Goal: Task Accomplishment & Management: Manage account settings

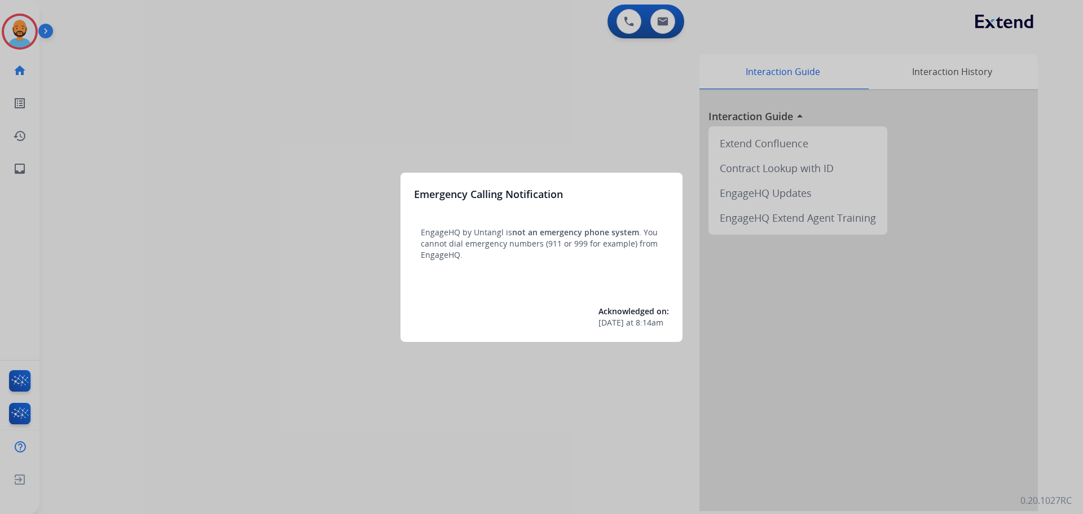
click at [82, 55] on div at bounding box center [541, 257] width 1083 height 514
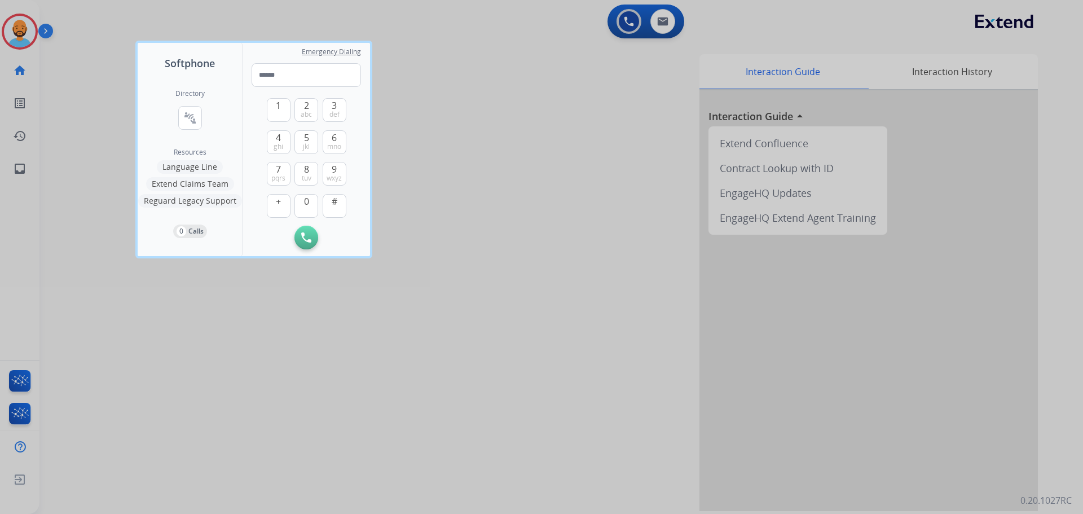
click at [83, 55] on div at bounding box center [541, 257] width 1083 height 514
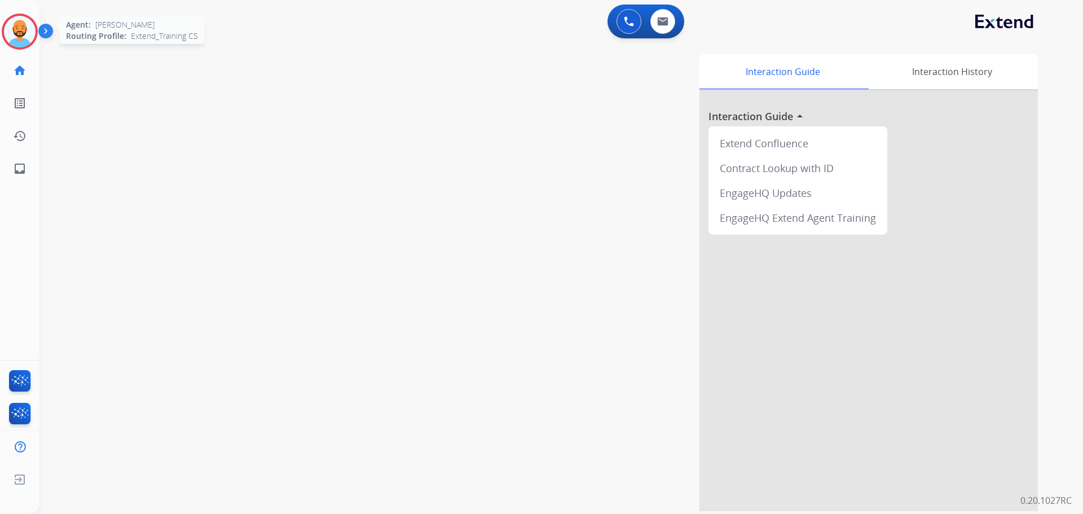
click at [21, 29] on img at bounding box center [20, 32] width 32 height 32
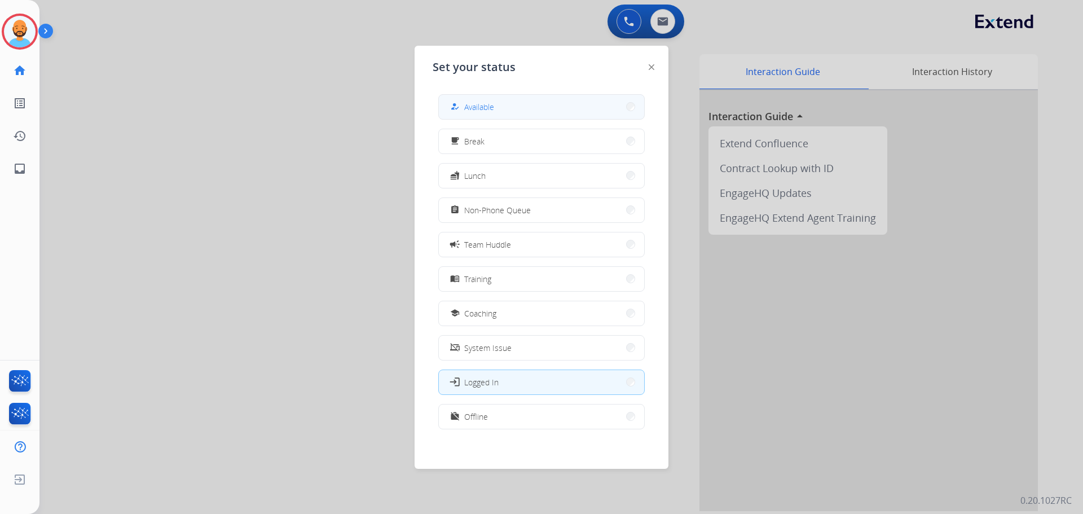
click at [519, 101] on button "how_to_reg Available" at bounding box center [541, 107] width 205 height 24
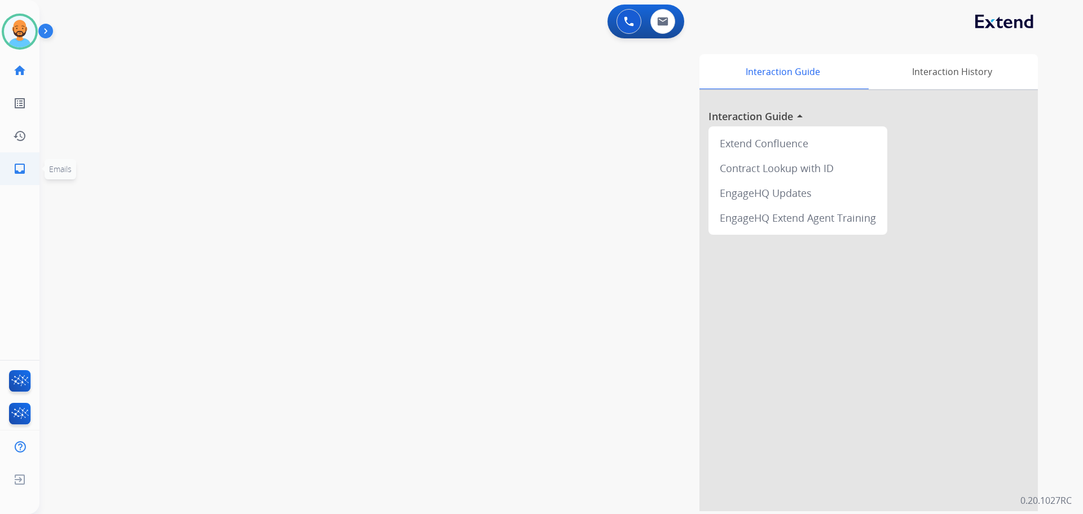
click at [21, 164] on mat-icon "inbox" at bounding box center [20, 169] width 14 height 14
select select "**********"
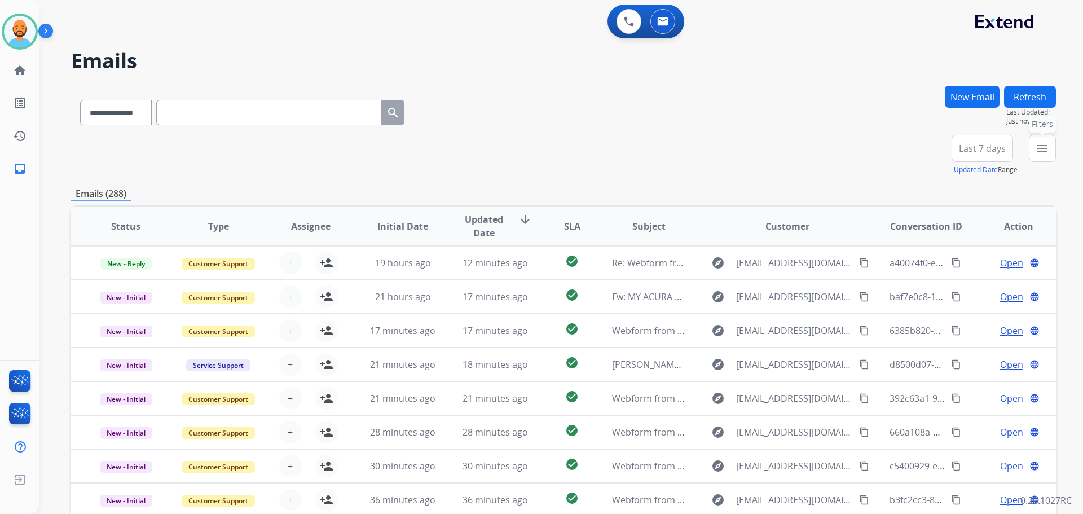
click at [1037, 151] on mat-icon "menu" at bounding box center [1043, 149] width 14 height 14
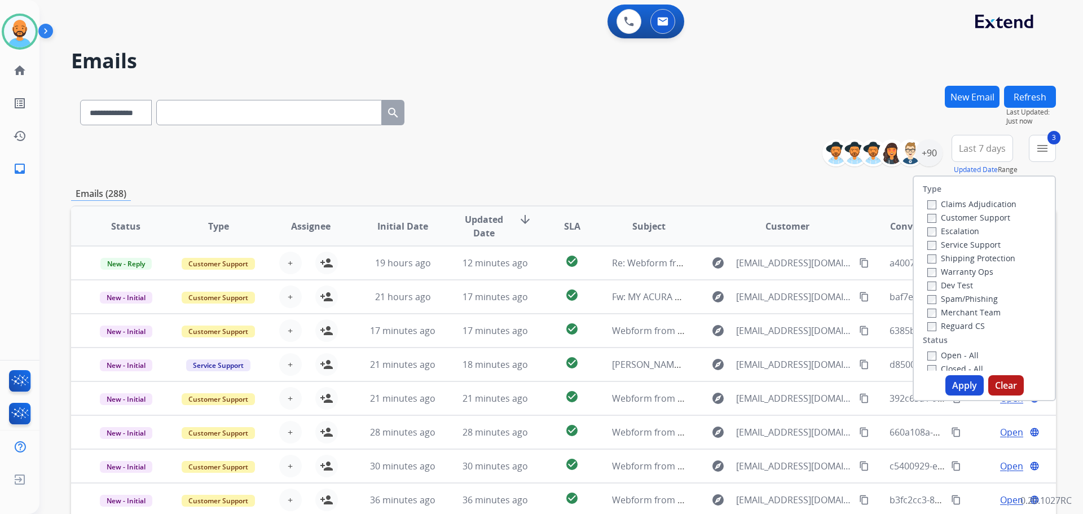
click at [955, 376] on button "Apply" at bounding box center [964, 385] width 38 height 20
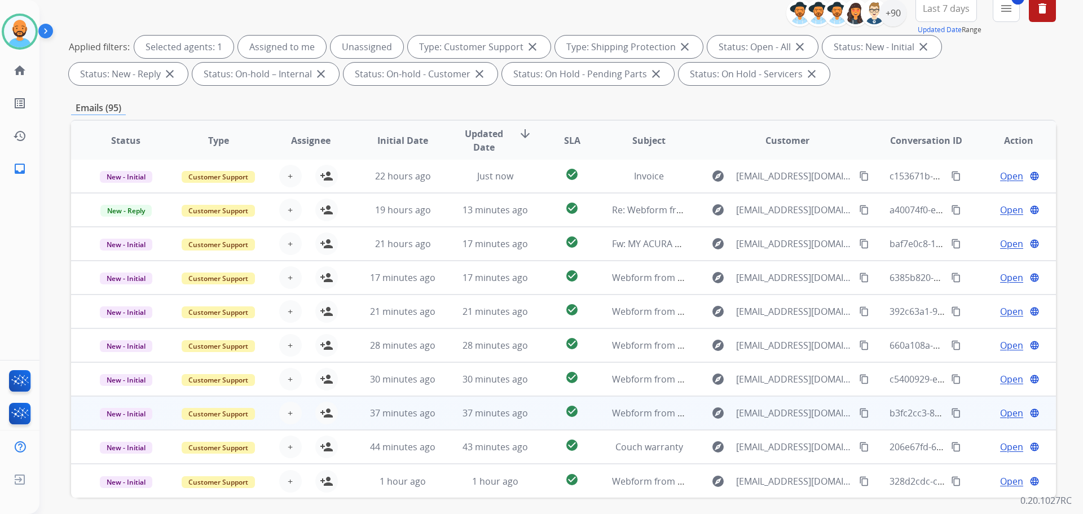
scroll to position [182, 0]
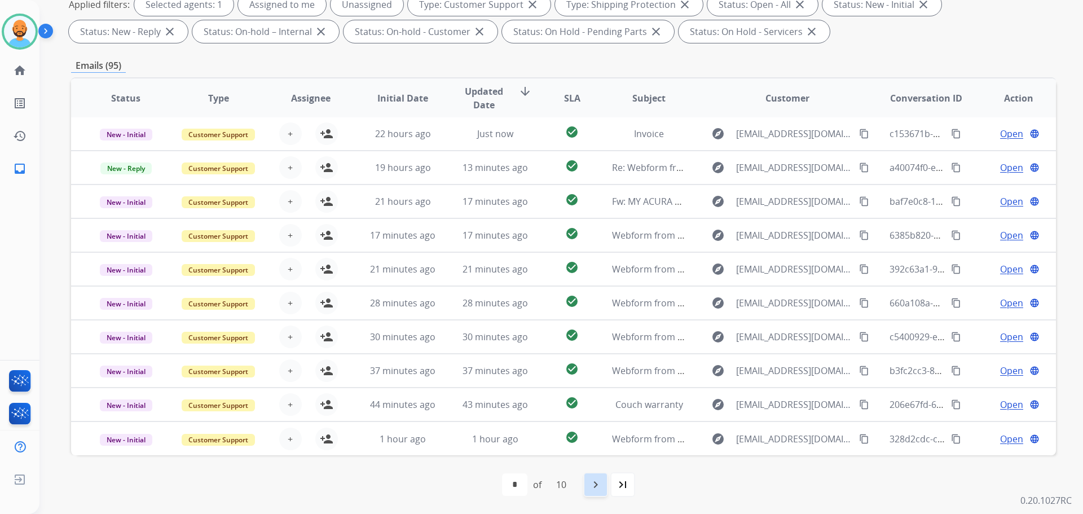
click at [596, 474] on div "navigate_next" at bounding box center [595, 484] width 25 height 25
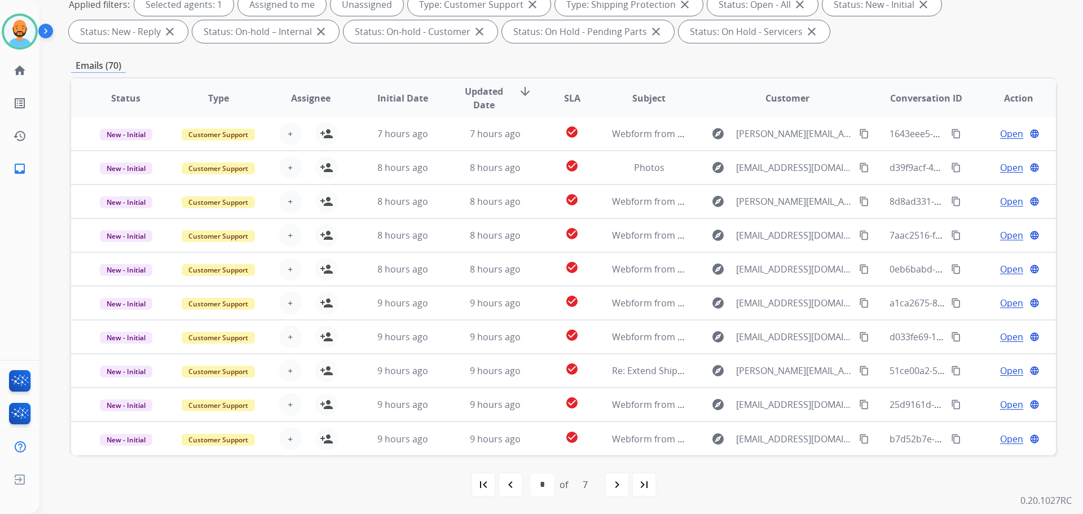
click at [610, 482] on div "navigate_next" at bounding box center [617, 484] width 25 height 25
click at [614, 482] on mat-icon "navigate_next" at bounding box center [617, 485] width 14 height 14
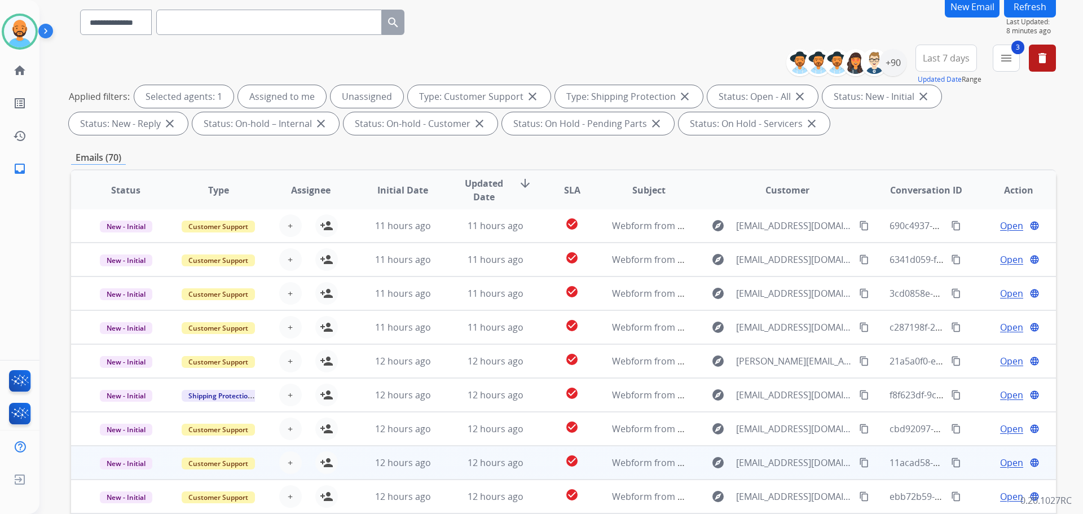
scroll to position [169, 0]
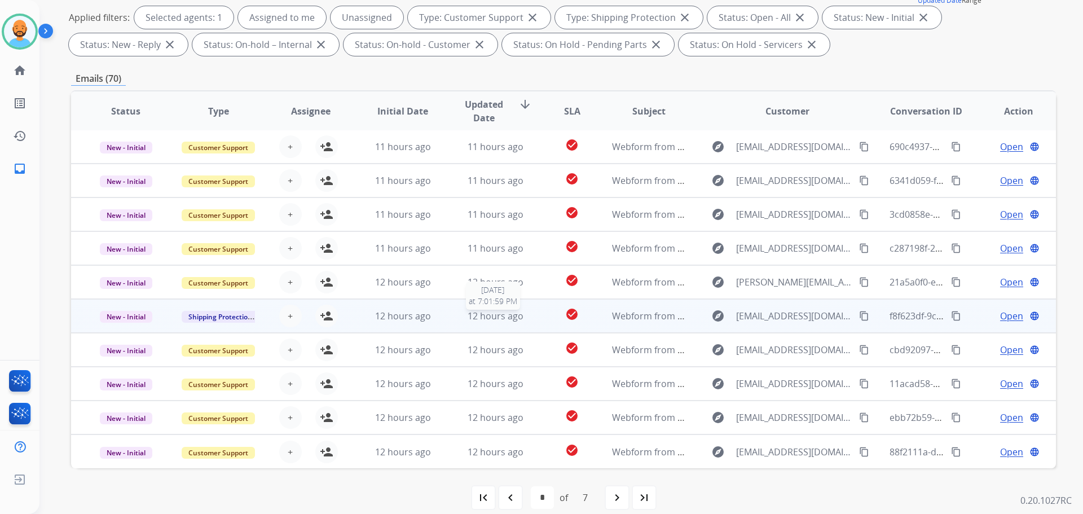
click at [492, 318] on span "12 hours ago" at bounding box center [496, 316] width 56 height 12
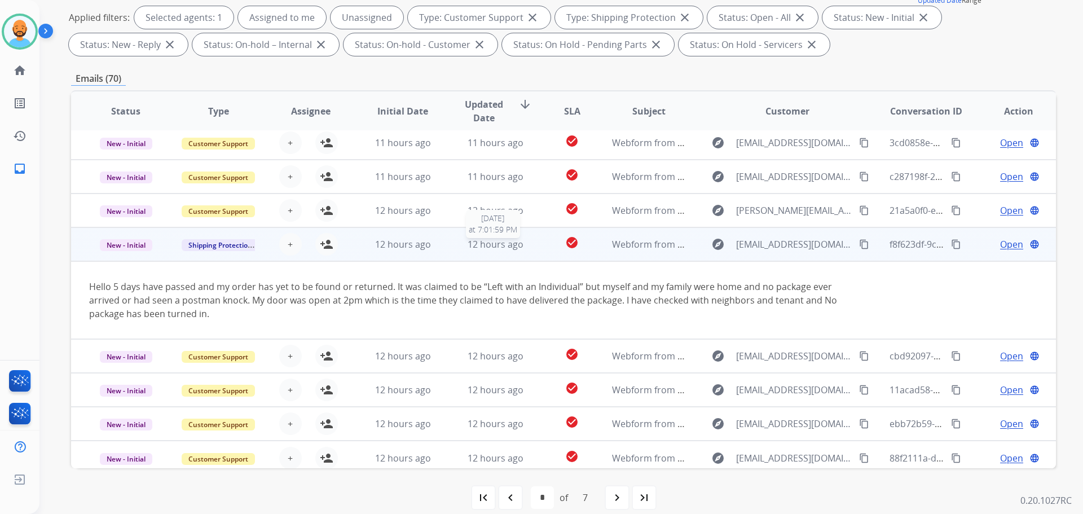
scroll to position [79, 0]
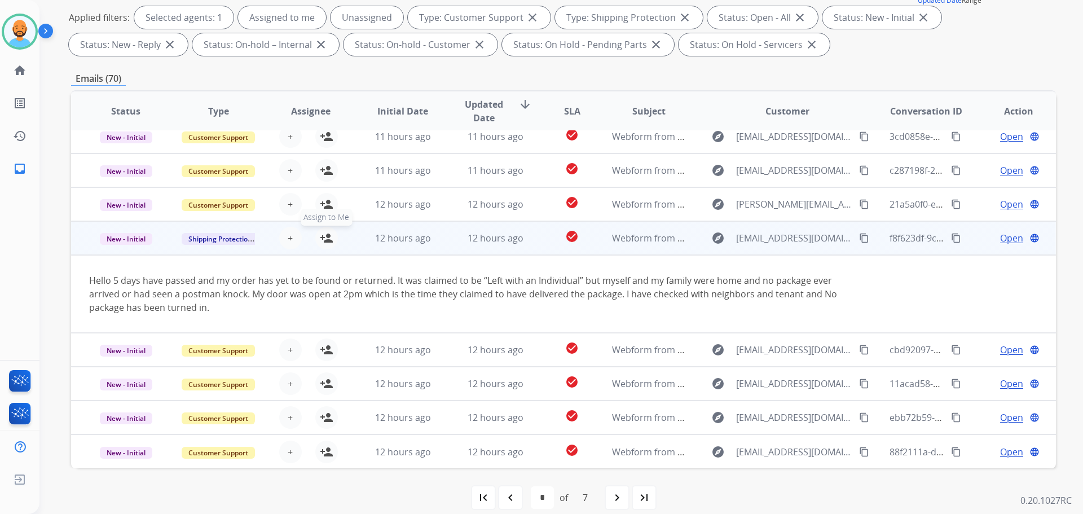
click at [323, 241] on mat-icon "person_add" at bounding box center [327, 238] width 14 height 14
click at [387, 241] on span "12 hours ago" at bounding box center [403, 238] width 56 height 12
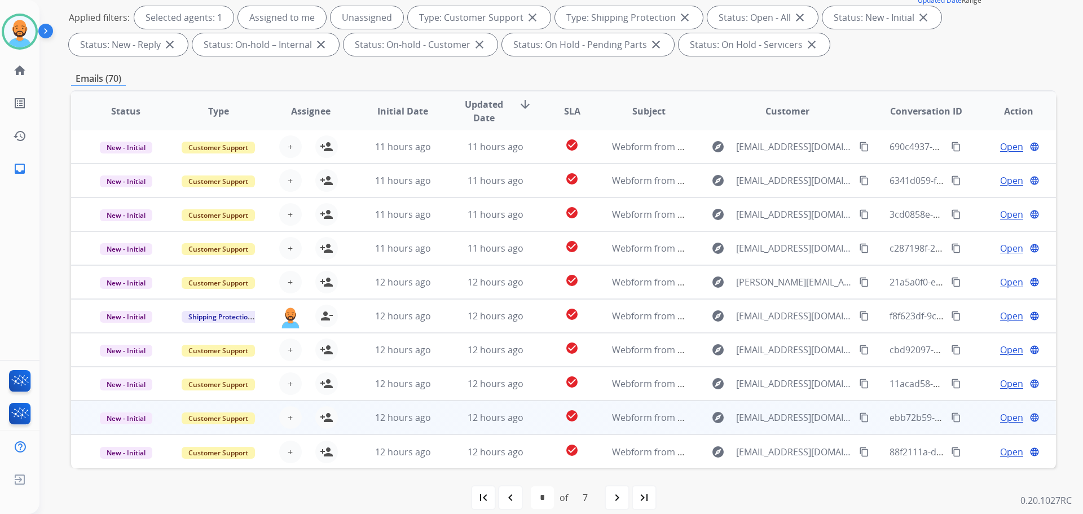
scroll to position [182, 0]
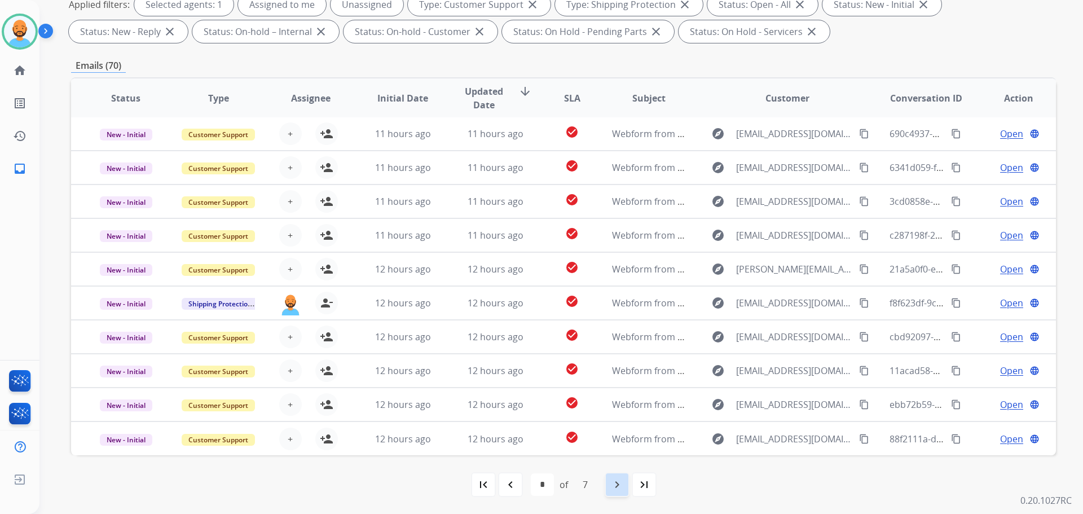
click at [612, 483] on mat-icon "navigate_next" at bounding box center [617, 485] width 14 height 14
click at [616, 478] on mat-icon "navigate_next" at bounding box center [617, 485] width 14 height 14
select select "*"
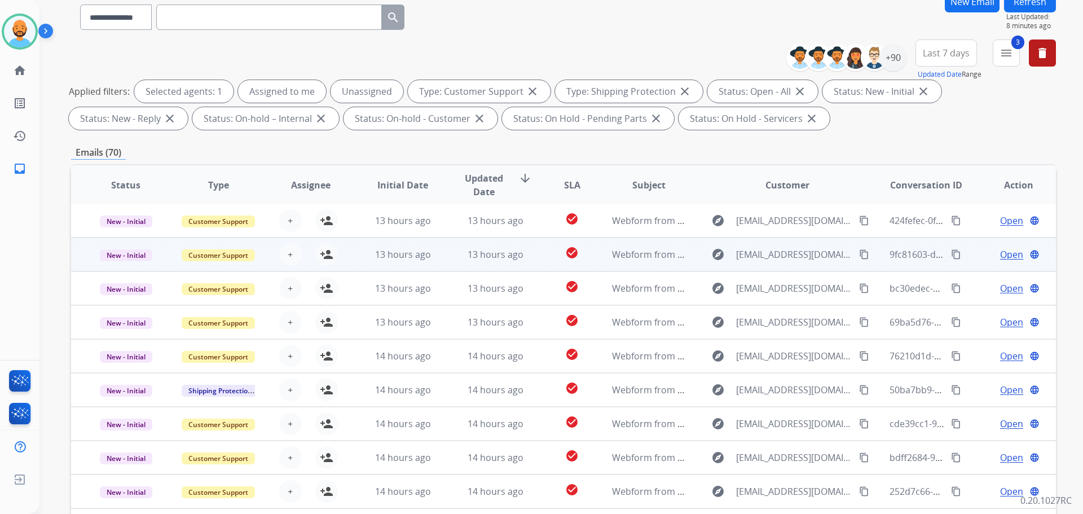
scroll to position [113, 0]
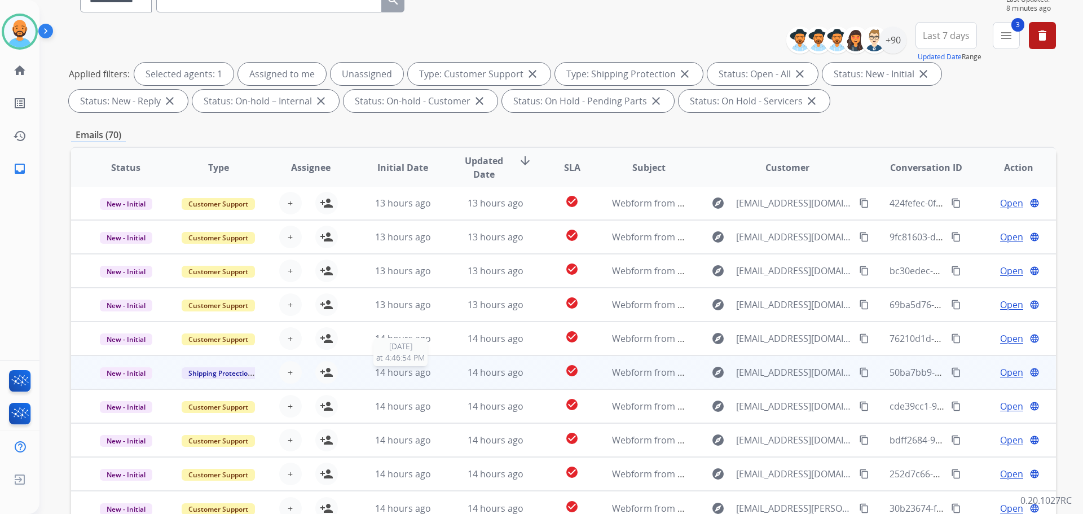
click at [400, 377] on span "14 hours ago" at bounding box center [403, 372] width 56 height 12
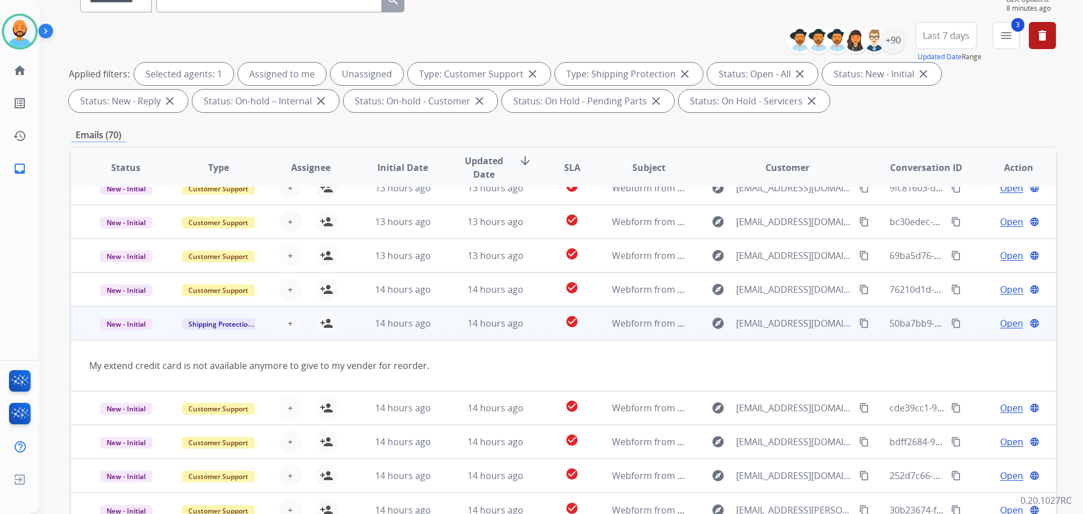
scroll to position [52, 0]
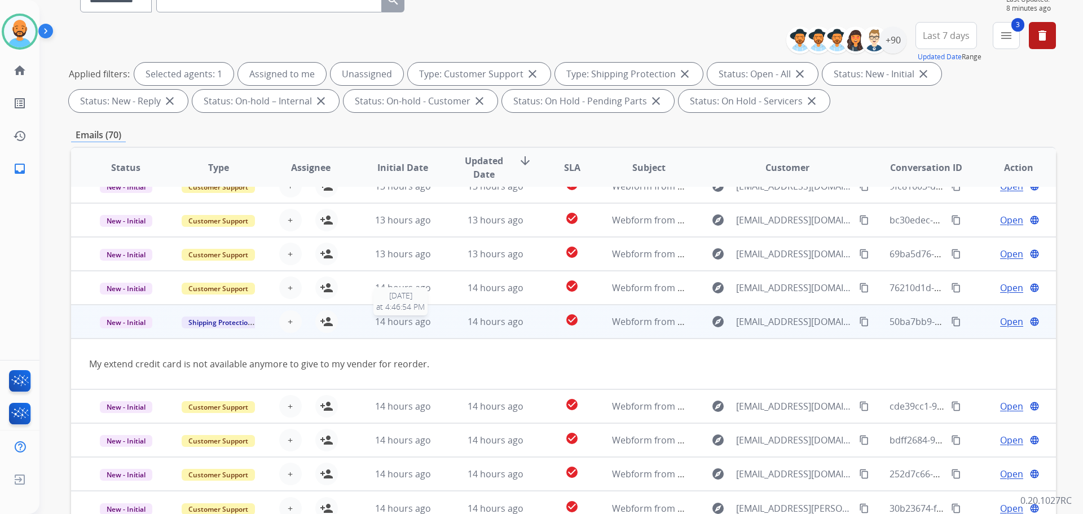
click at [400, 318] on span "14 hours ago" at bounding box center [403, 321] width 56 height 12
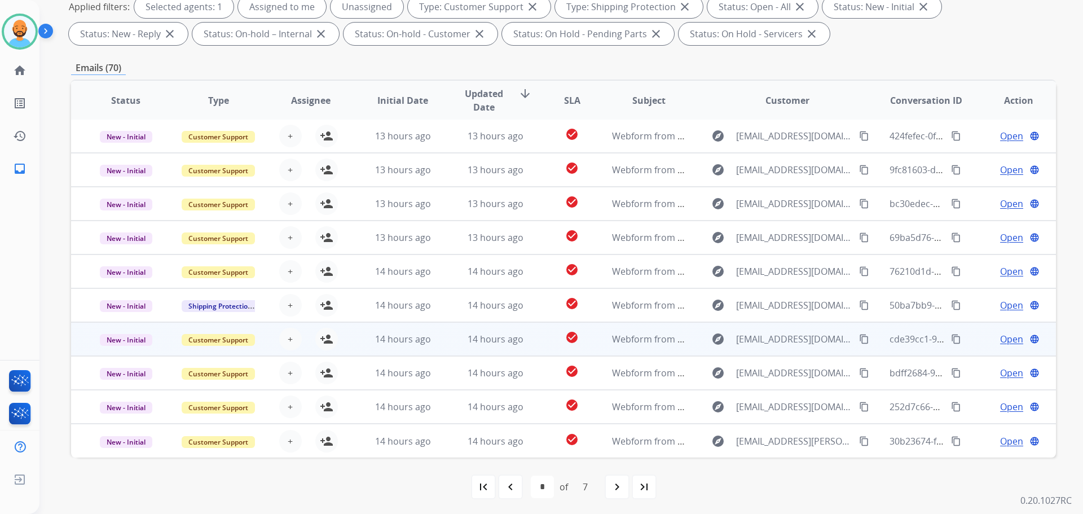
scroll to position [182, 0]
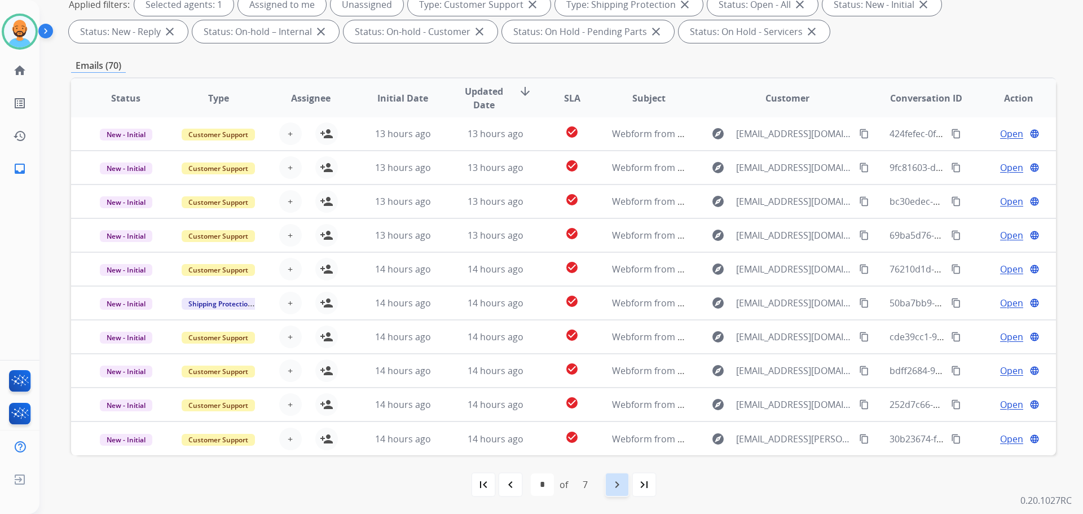
click at [613, 482] on mat-icon "navigate_next" at bounding box center [617, 485] width 14 height 14
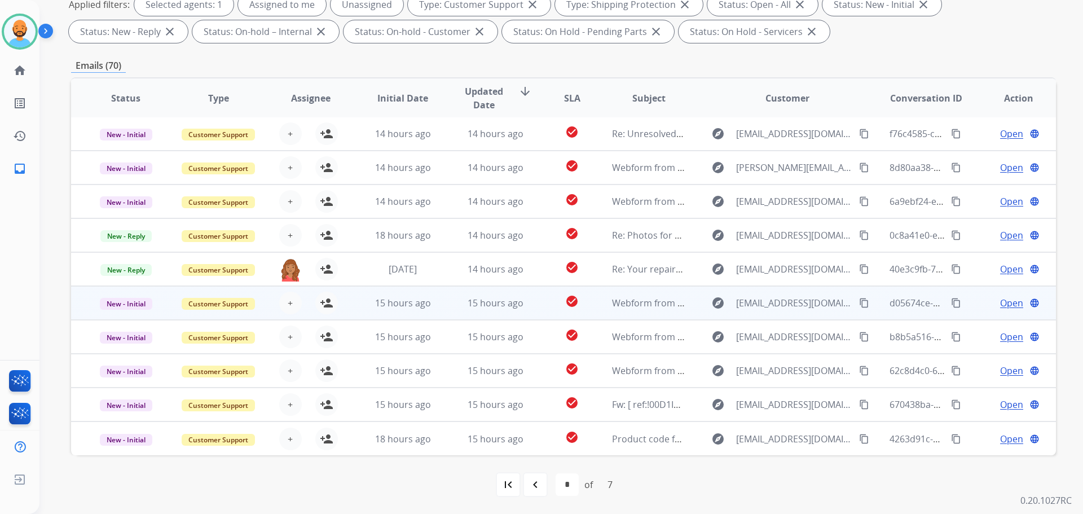
scroll to position [0, 0]
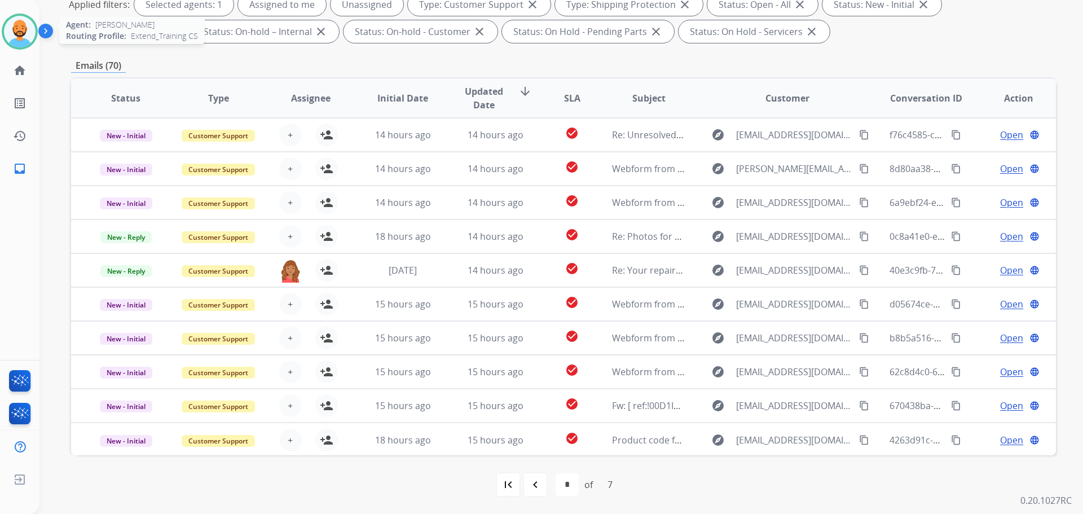
click at [15, 32] on img at bounding box center [20, 32] width 32 height 32
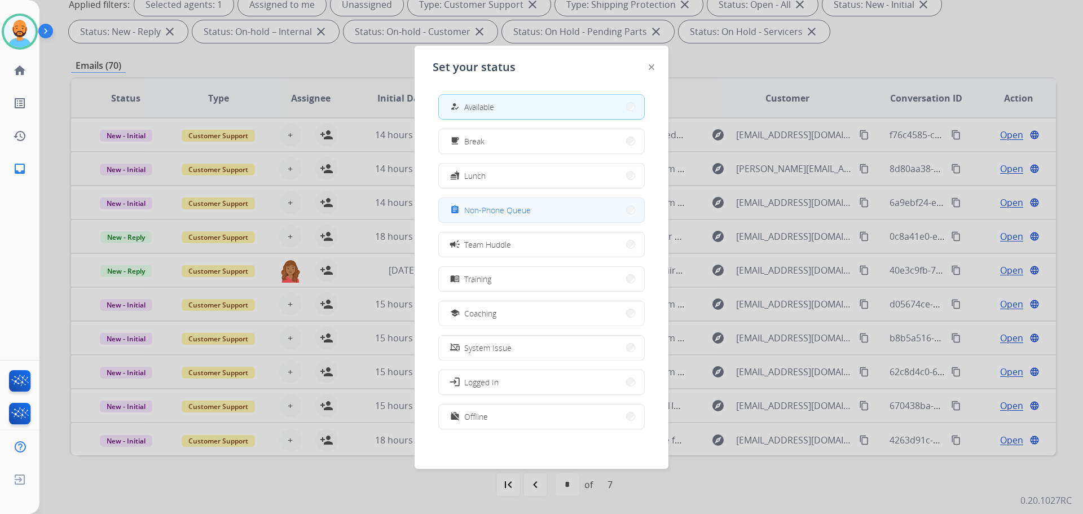
click at [613, 211] on button "assignment Non-Phone Queue" at bounding box center [541, 210] width 205 height 24
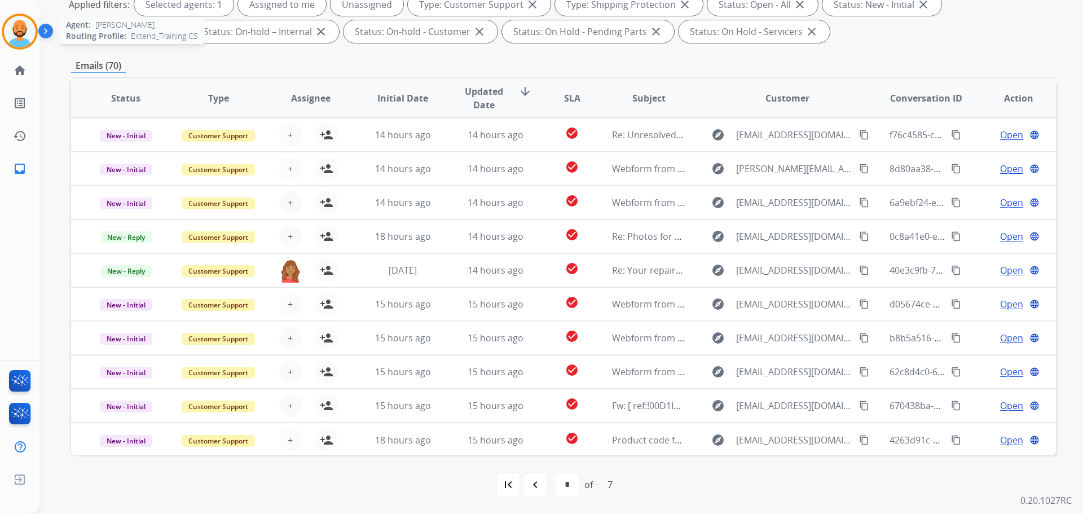
click at [17, 25] on img at bounding box center [20, 32] width 32 height 32
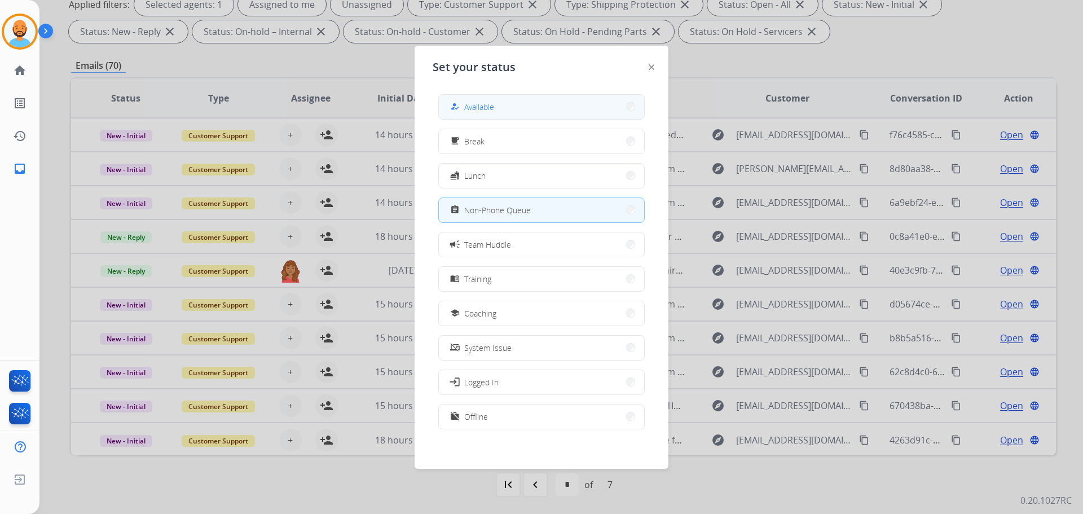
click at [500, 107] on button "how_to_reg Available" at bounding box center [541, 107] width 205 height 24
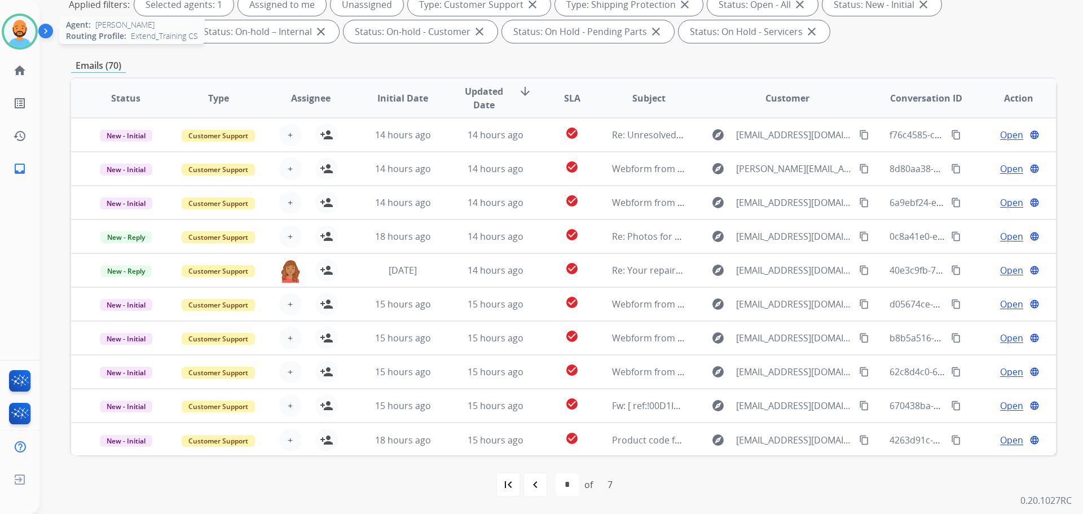
click at [23, 30] on img at bounding box center [20, 32] width 32 height 32
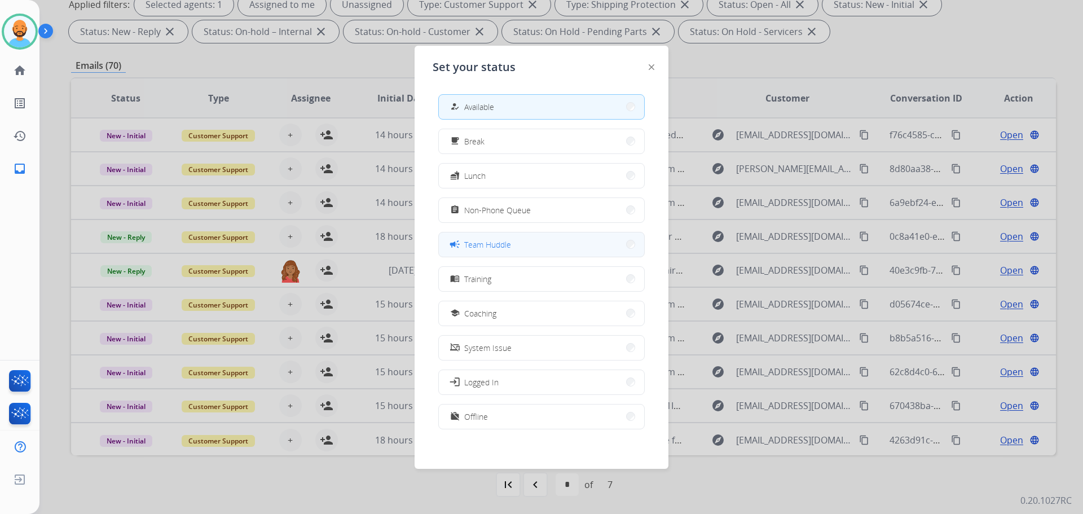
click at [543, 241] on button "campaign Team Huddle" at bounding box center [541, 244] width 205 height 24
